Goal: Information Seeking & Learning: Learn about a topic

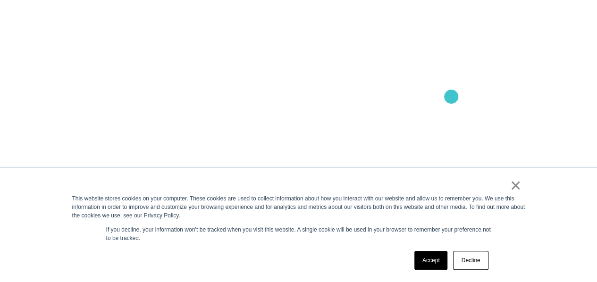
scroll to position [613, 0]
click at [515, 187] on link "×" at bounding box center [515, 185] width 11 height 8
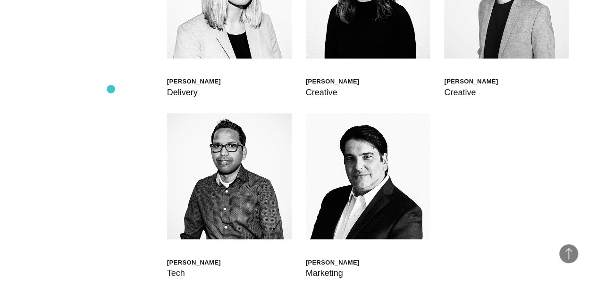
scroll to position [2265, 0]
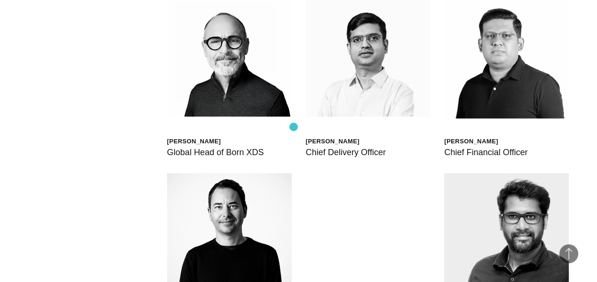
scroll to position [2218, 0]
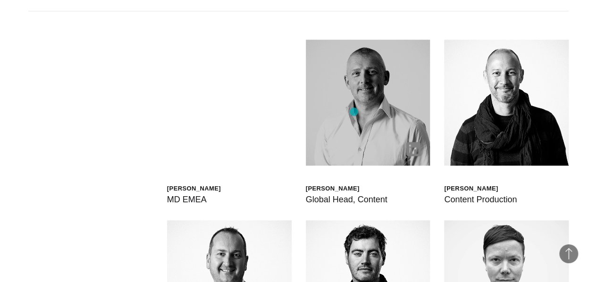
scroll to position [2170, 0]
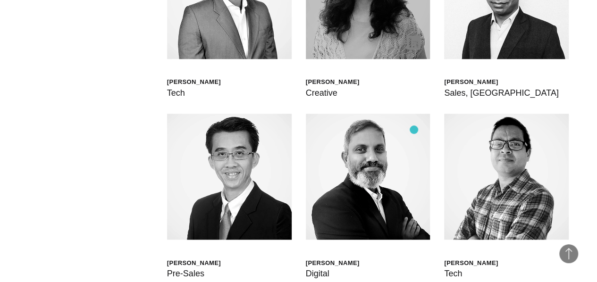
scroll to position [2265, 0]
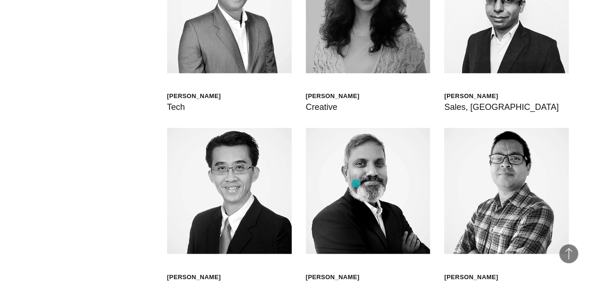
click at [357, 73] on img at bounding box center [368, 10] width 125 height 126
click at [352, 73] on img at bounding box center [368, 10] width 125 height 126
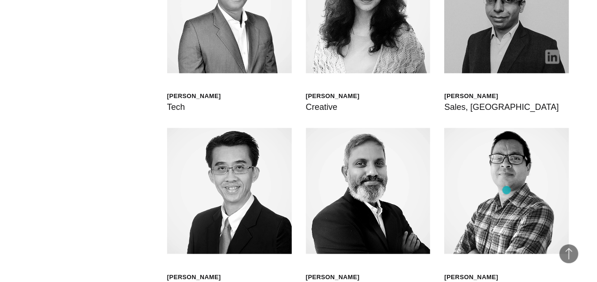
click at [507, 73] on img at bounding box center [506, 10] width 125 height 126
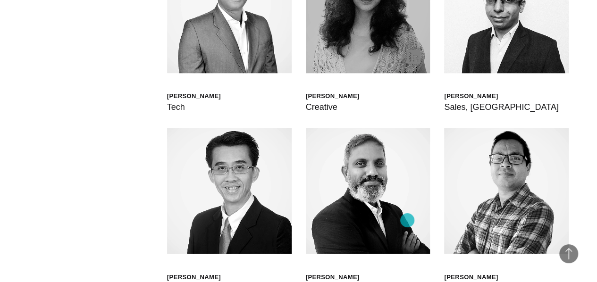
click at [407, 64] on img at bounding box center [413, 57] width 14 height 14
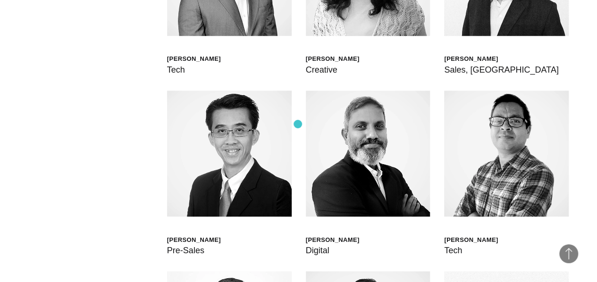
scroll to position [2170, 0]
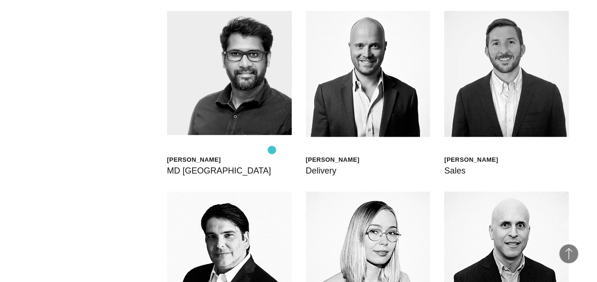
scroll to position [2093, 0]
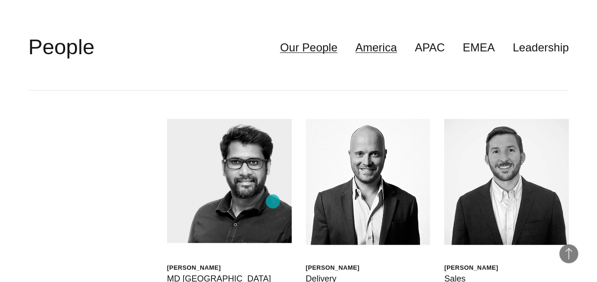
click at [280, 57] on link "Our People" at bounding box center [308, 48] width 57 height 18
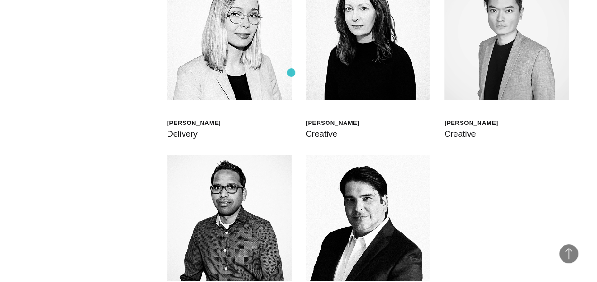
scroll to position [2235, 0]
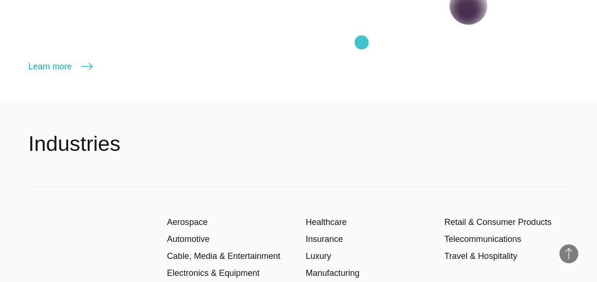
scroll to position [1008, 0]
